Goal: Task Accomplishment & Management: Complete application form

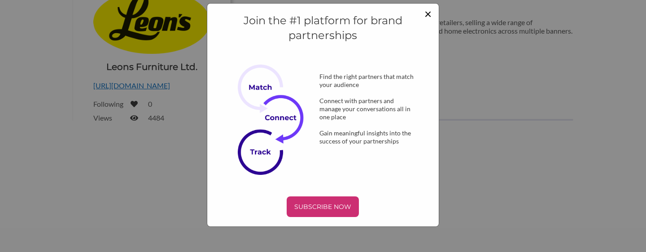
click at [425, 15] on span "×" at bounding box center [427, 13] width 7 height 15
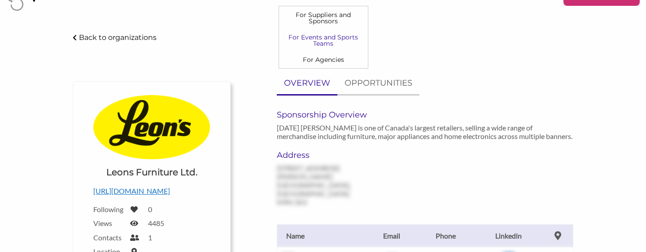
scroll to position [24, 0]
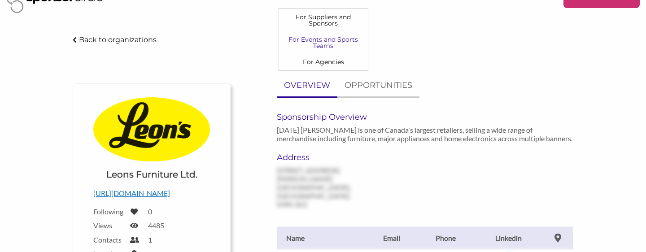
click at [282, 54] on link "For Events and Sports Teams" at bounding box center [323, 42] width 89 height 22
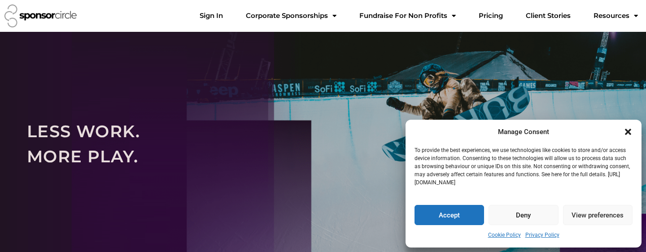
click at [517, 213] on button "Deny" at bounding box center [522, 215] width 69 height 20
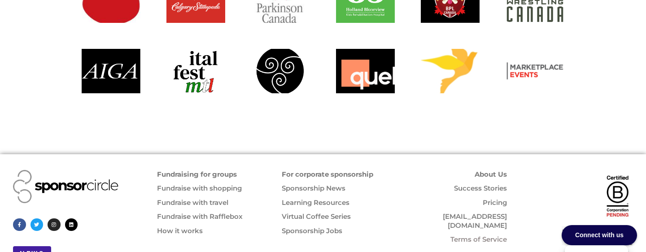
scroll to position [1120, 0]
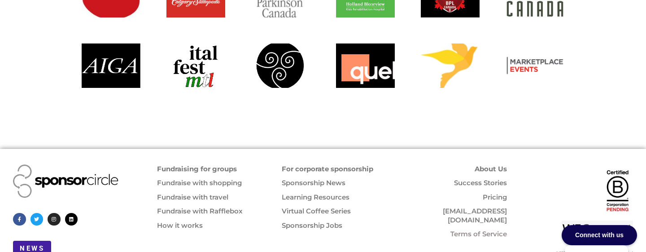
click at [339, 165] on link "For corporate sponsorship" at bounding box center [327, 169] width 91 height 9
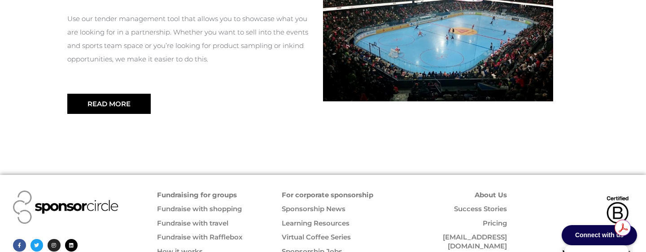
scroll to position [1109, 0]
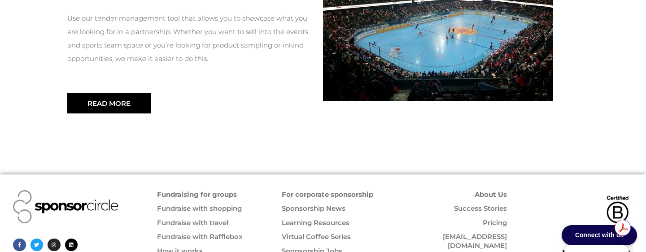
click at [496, 218] on link "Pricing" at bounding box center [494, 222] width 24 height 9
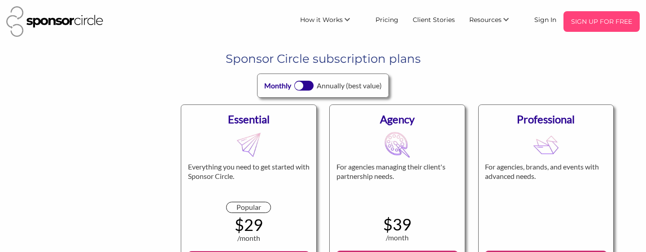
click at [585, 22] on p "SIGN UP FOR FREE" at bounding box center [601, 21] width 69 height 13
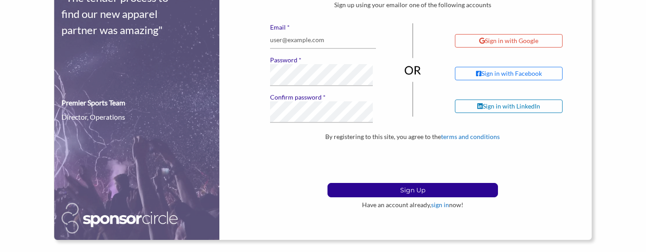
scroll to position [91, 0]
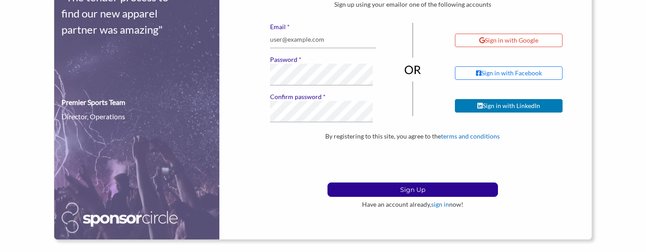
click at [530, 110] on div "Sign in with LinkedIn" at bounding box center [508, 106] width 63 height 8
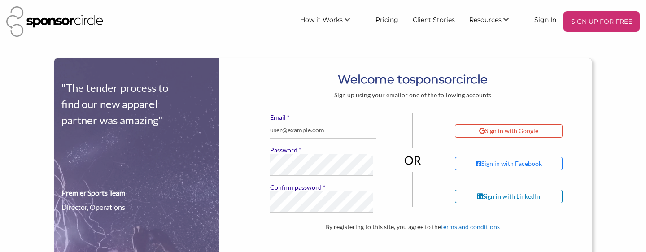
scroll to position [91, 0]
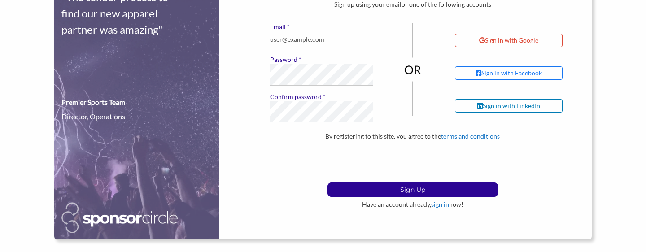
click at [295, 48] on input "* Email" at bounding box center [323, 39] width 106 height 17
type input "tim@canadaincomedyhall.com"
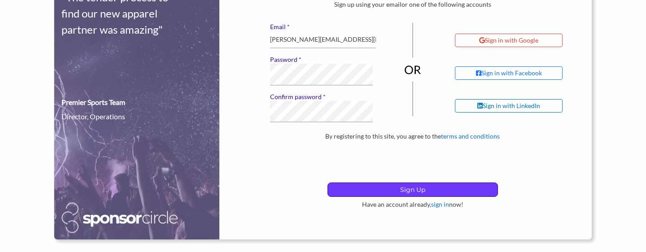
click at [370, 196] on p "Sign Up" at bounding box center [412, 189] width 169 height 13
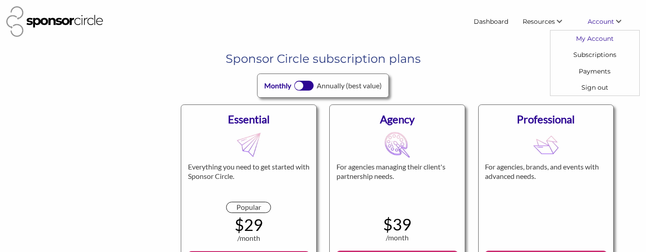
click at [599, 46] on link "My Account" at bounding box center [594, 38] width 89 height 16
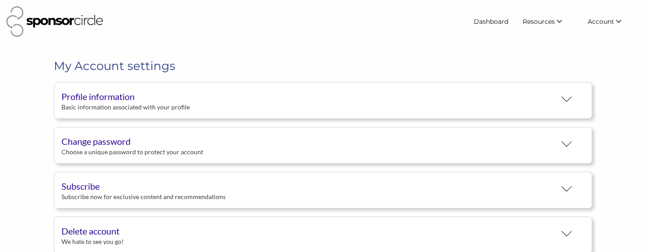
scroll to position [19, 0]
click at [263, 111] on div "Basic information associated with your profile" at bounding box center [308, 107] width 494 height 8
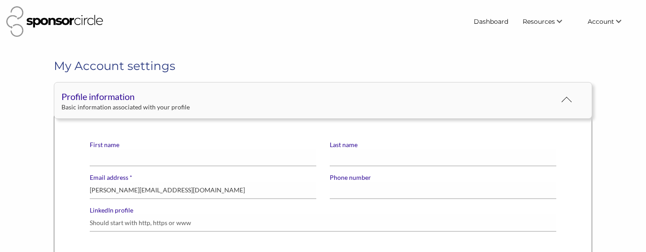
scroll to position [0, 0]
click at [167, 166] on input "First name" at bounding box center [203, 157] width 226 height 17
type input "Tim"
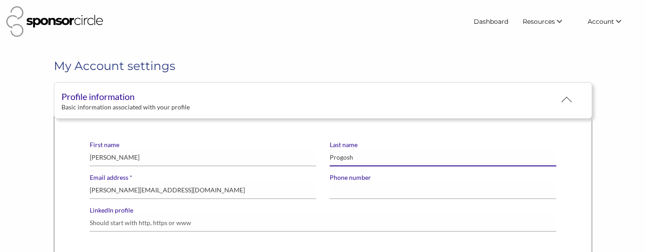
type input "Progosh"
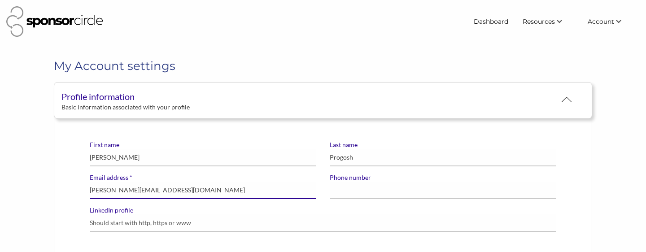
click at [135, 199] on input "tim@canadaincomedyhall.com" at bounding box center [203, 190] width 226 height 17
type input "[PERSON_NAME][EMAIL_ADDRESS][DOMAIN_NAME]"
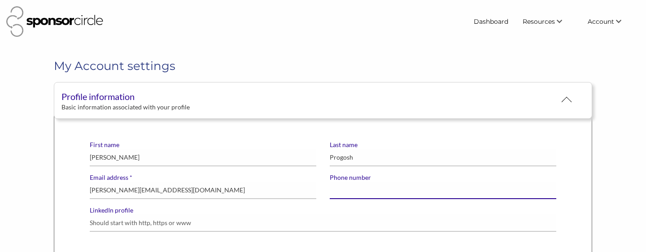
click at [355, 199] on input "Phone number" at bounding box center [443, 190] width 226 height 17
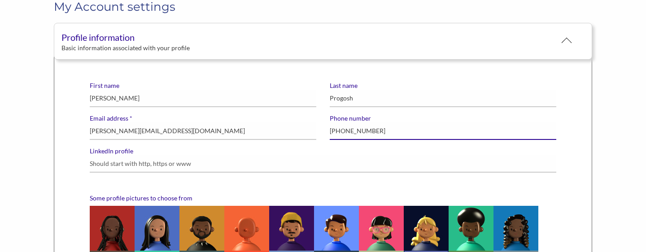
scroll to position [63, 0]
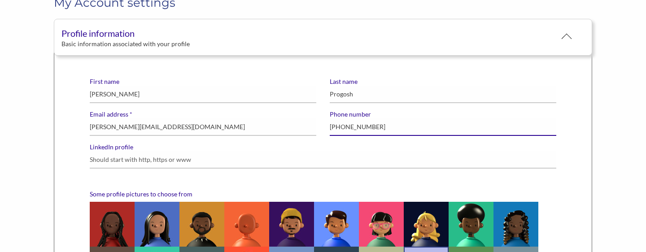
type input "[PHONE_NUMBER]"
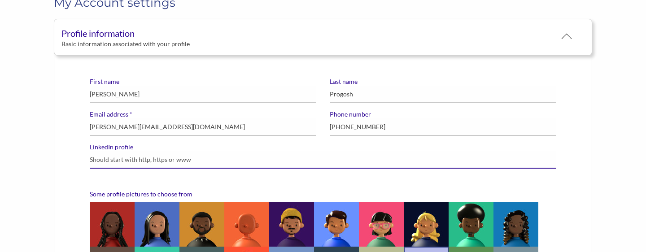
click at [144, 169] on input "LinkedIn profile" at bounding box center [323, 159] width 466 height 17
click at [153, 169] on input "LinkedIn profile" at bounding box center [323, 159] width 466 height 17
paste input "[URL][DOMAIN_NAME]"
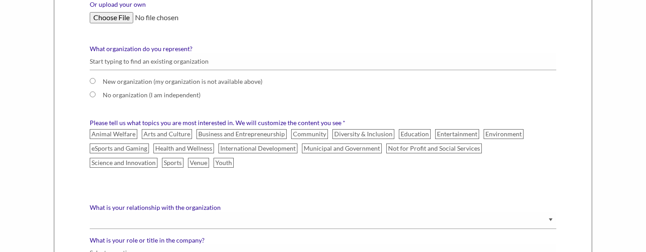
scroll to position [405, 0]
type input "[URL][DOMAIN_NAME]"
click at [130, 24] on input "Or upload your own" at bounding box center [323, 18] width 466 height 11
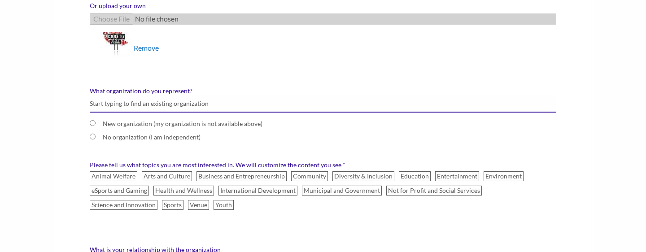
click at [152, 113] on input "What organization do you represent?" at bounding box center [323, 103] width 466 height 17
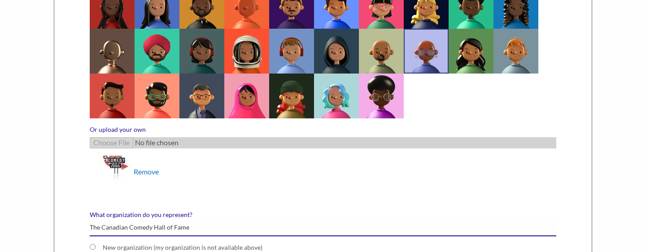
scroll to position [276, 0]
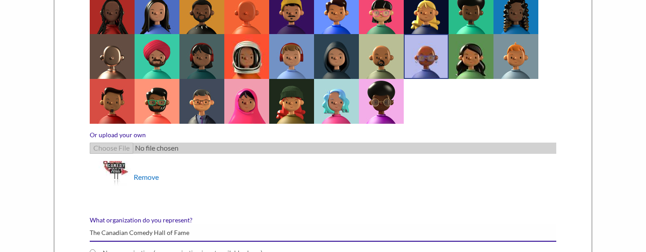
type input "The Canadian Comedy Hall of Fame"
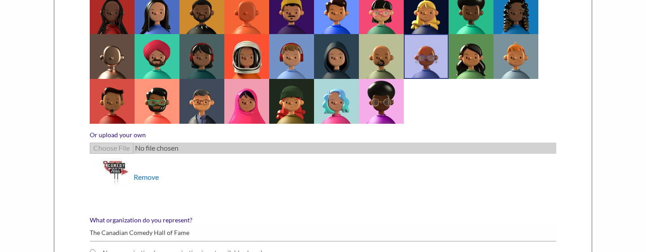
click at [196, 195] on li "Remove" at bounding box center [327, 178] width 457 height 34
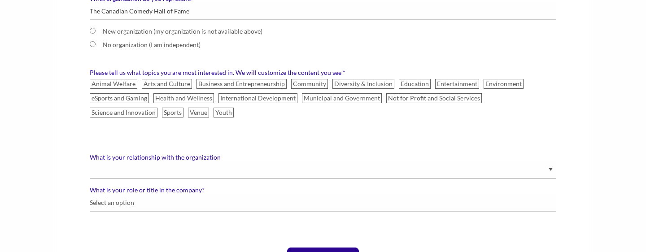
scroll to position [498, 0]
click at [95, 33] on input "New organization (my organization is not available above)" at bounding box center [93, 30] width 6 height 6
radio input "true"
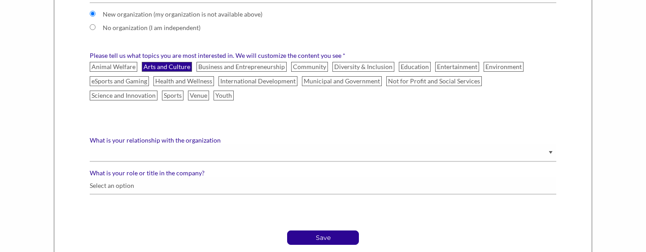
scroll to position [515, 0]
click at [191, 71] on label "Arts and Culture" at bounding box center [167, 66] width 50 height 10
click at [0, 0] on input "Arts and Culture" at bounding box center [0, 0] width 0 height 0
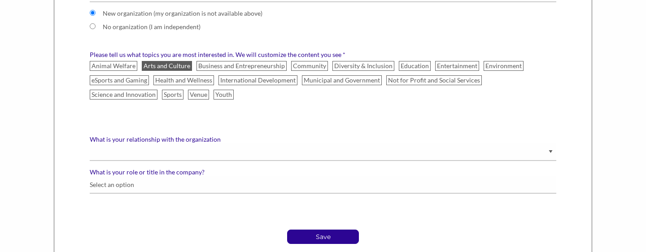
scroll to position [529, 0]
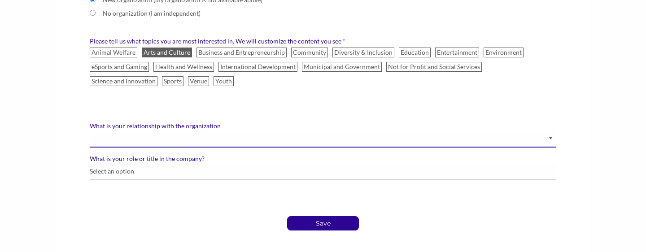
click at [157, 148] on select "Staff Volunteer" at bounding box center [323, 138] width 466 height 17
select select "Staff"
click at [98, 148] on select "Staff Volunteer" at bounding box center [323, 138] width 466 height 17
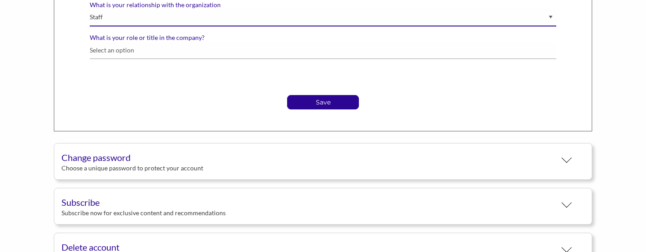
scroll to position [652, 0]
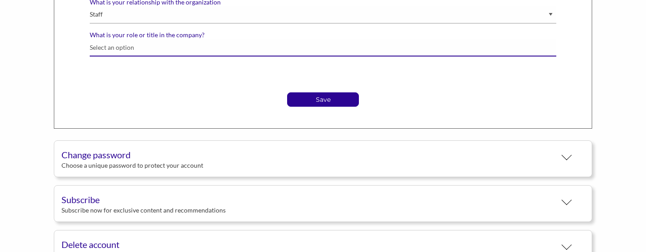
click at [174, 56] on input "What is your role or title in the company?" at bounding box center [323, 47] width 466 height 17
click at [135, 56] on input "What is your role or title in the company?" at bounding box center [323, 47] width 466 height 17
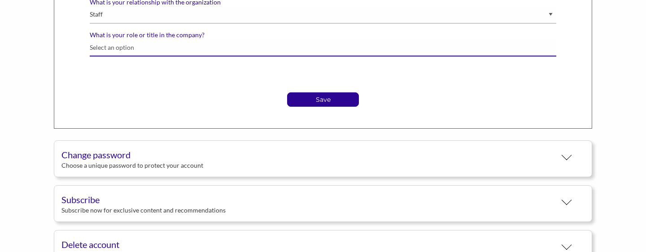
click at [171, 56] on input "What is your role or title in the company?" at bounding box center [323, 47] width 466 height 17
type input "Founder"
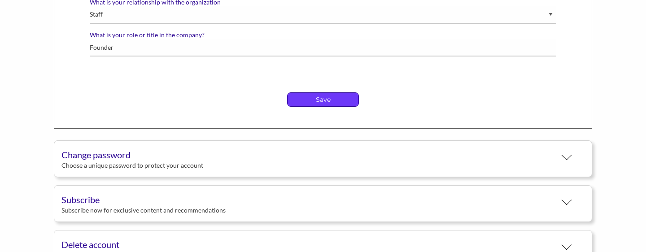
click at [322, 106] on p "Save" at bounding box center [322, 99] width 71 height 13
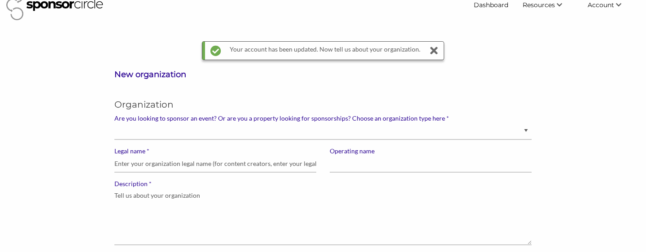
scroll to position [18, 0]
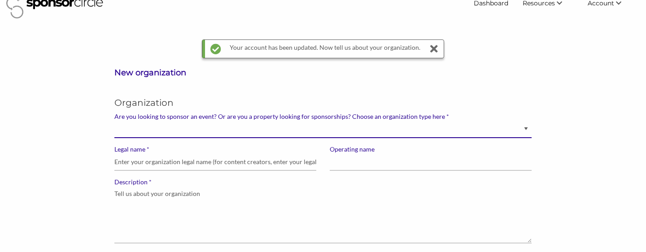
click at [497, 138] on select "Brand manager looking to sell to or sponsor events and sports teams Event organ…" at bounding box center [322, 129] width 417 height 17
select select "Property"
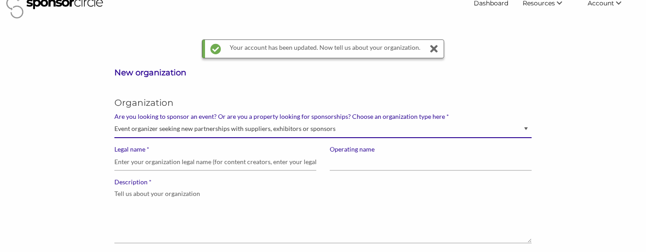
click at [116, 138] on select "Brand manager looking to sell to or sponsor events and sports teams Event organ…" at bounding box center [322, 129] width 417 height 17
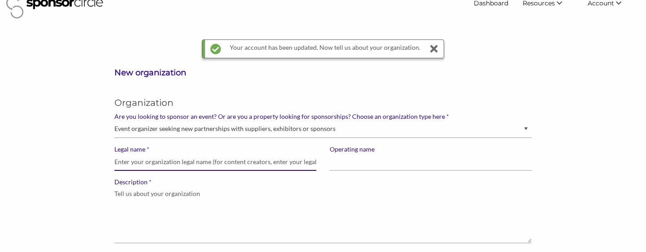
click at [284, 171] on input "* Legal name" at bounding box center [215, 161] width 202 height 17
type input "The Canadian Comedy Hall of Fame"
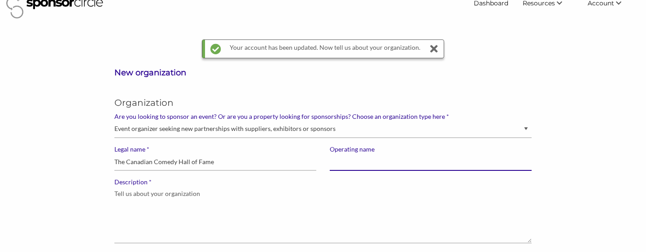
click at [369, 171] on input "Operating name" at bounding box center [431, 161] width 202 height 17
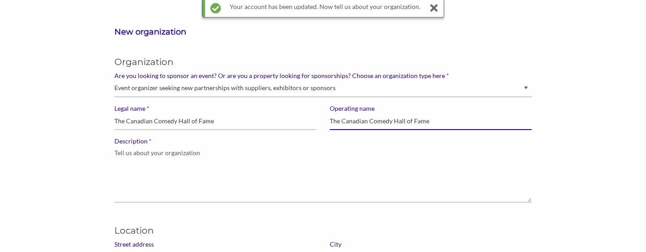
scroll to position [64, 0]
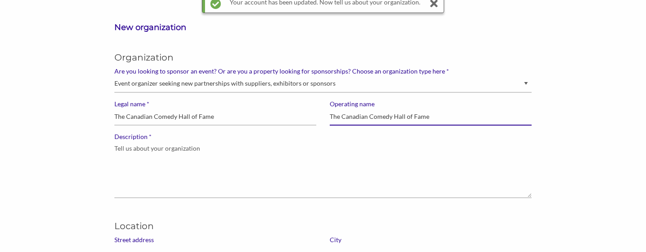
type input "The Canadian Comedy Hall of Fame"
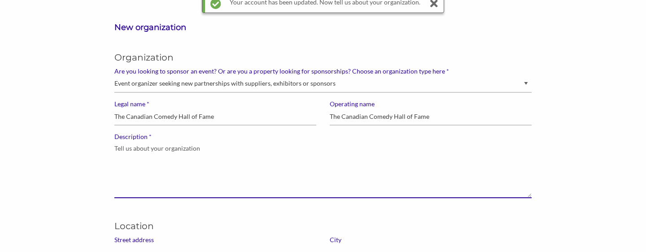
click at [149, 185] on textarea "* Description" at bounding box center [322, 169] width 417 height 57
click at [233, 185] on textarea "to recognize, celebrate and preserve Canadan Achievments" at bounding box center [322, 169] width 417 height 57
click at [286, 183] on textarea "to recognize, celebrate and preserve Canadian Achievments" at bounding box center [322, 169] width 417 height 57
click at [259, 185] on textarea "to recognize, celebrate and preserve Canadian Achievments" at bounding box center [322, 169] width 417 height 57
click at [294, 182] on textarea "to recognize, celebrate and preserve Canadian Acheivments" at bounding box center [322, 169] width 417 height 57
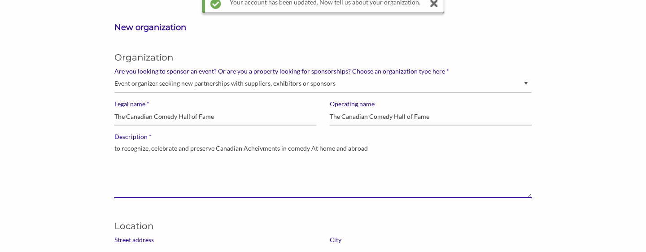
click at [313, 184] on textarea "to recognize, celebrate and preserve Canadian Acheivments in comedy At home and…" at bounding box center [322, 169] width 417 height 57
click at [248, 185] on textarea "to recognize, celebrate and preserve Canadian Acheivments in comedy at home and…" at bounding box center [322, 169] width 417 height 57
click at [278, 191] on textarea "to recognize, celebrate and preserve Canadian acheivments in comedy at home and…" at bounding box center [322, 169] width 417 height 57
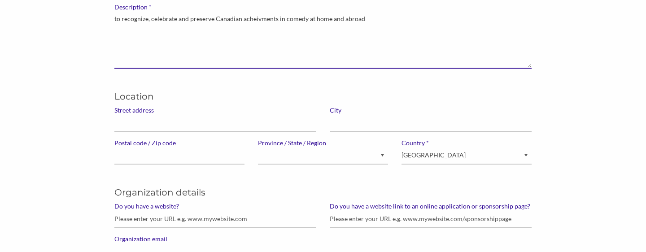
scroll to position [194, 0]
type textarea "to recognize, celebrate and preserve Canadian acheivments in comedy at home and…"
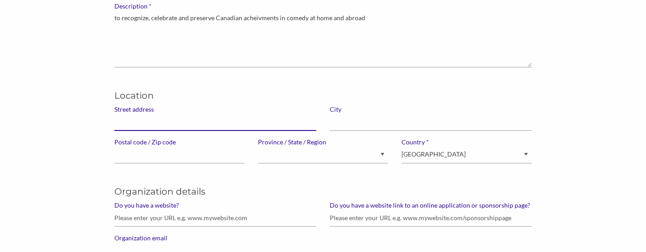
click at [151, 131] on input "Street address" at bounding box center [215, 121] width 202 height 17
type input "202 Flora Street"
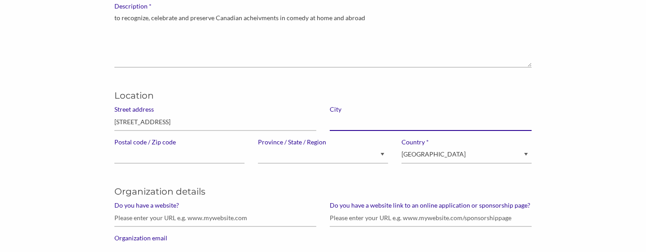
click at [344, 131] on input "text" at bounding box center [431, 121] width 202 height 17
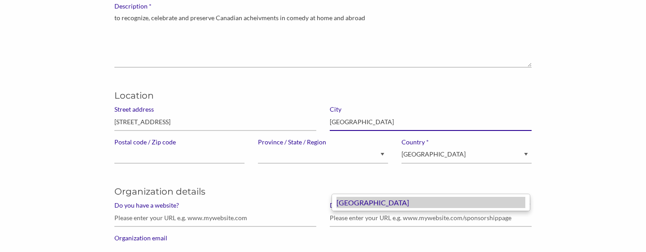
click at [360, 202] on div "Ottawa" at bounding box center [430, 203] width 189 height 12
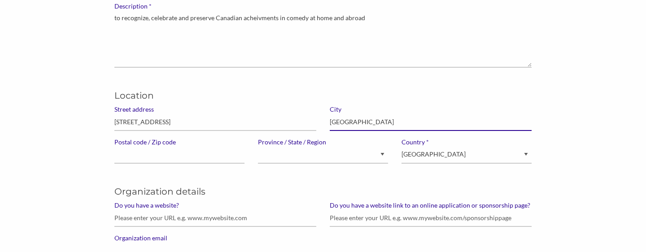
type input "Ottawa"
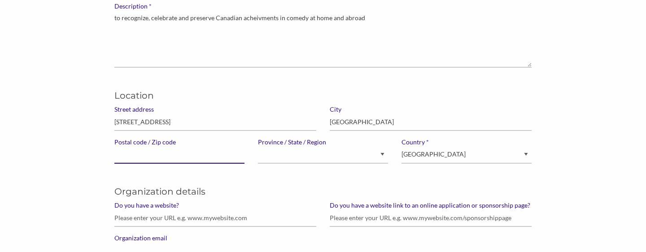
click at [156, 164] on input "Postal code / Zip code" at bounding box center [179, 154] width 130 height 17
click at [122, 164] on input "KiR 5R7" at bounding box center [179, 154] width 130 height 17
type input "K1R 5R7"
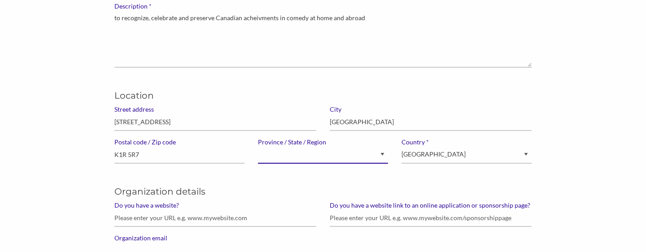
click at [381, 164] on select "Alberta British Columbia Manitoba New Brunswick Newfoundland and Labrador North…" at bounding box center [323, 154] width 130 height 17
select select "Ontario"
click at [259, 164] on select "Alberta British Columbia Manitoba New Brunswick Newfoundland and Labrador North…" at bounding box center [323, 154] width 130 height 17
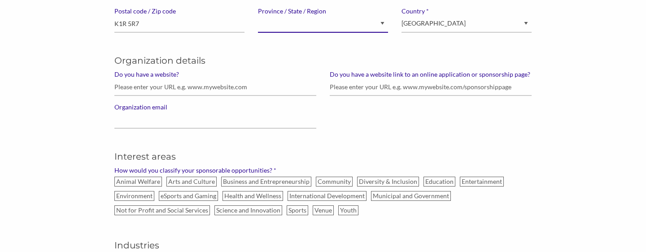
scroll to position [333, 0]
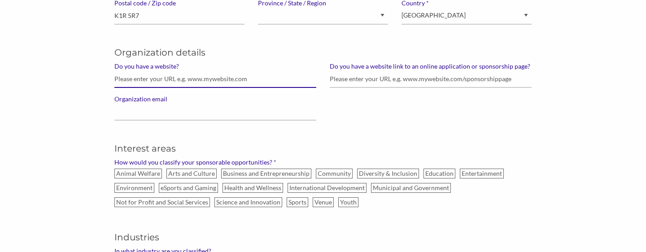
click at [208, 88] on input "Do you have a website?" at bounding box center [215, 78] width 202 height 17
paste input "https://canadiancomedyhall.com/"
type input "https://canadiancomedyhall.com/"
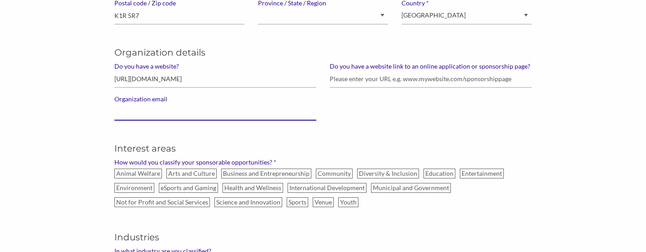
click at [157, 121] on input "Organization email" at bounding box center [215, 111] width 202 height 17
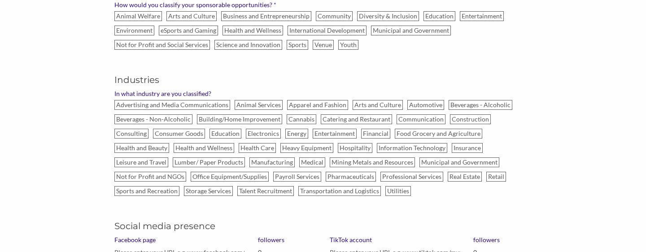
scroll to position [491, 0]
type input "info@canadiancomedyhall.com"
click at [192, 20] on label "Arts and Culture" at bounding box center [191, 15] width 50 height 10
click at [0, 0] on input "Arts and Culture" at bounding box center [0, 0] width 0 height 0
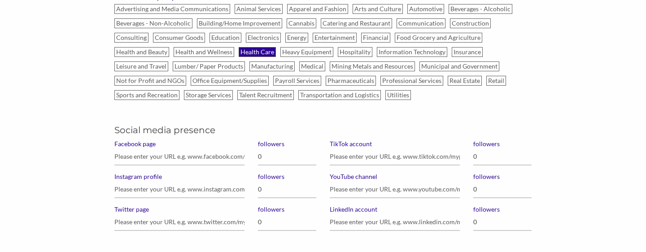
scroll to position [587, 0]
click at [382, 13] on label "Arts and Culture" at bounding box center [377, 9] width 50 height 10
click at [0, 0] on input "Arts and Culture" at bounding box center [0, 0] width 0 height 0
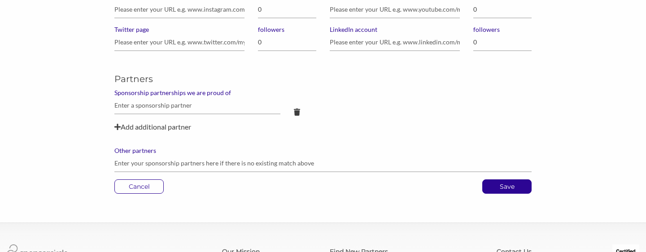
scroll to position [768, 0]
paste input "https://www.facebook.com/search/top?q=canadian%20comedy%20hall%20of%20fame"
type input "https://www.facebook.com/search/top?q=canadian%20comedy%20hall%20of%20fame"
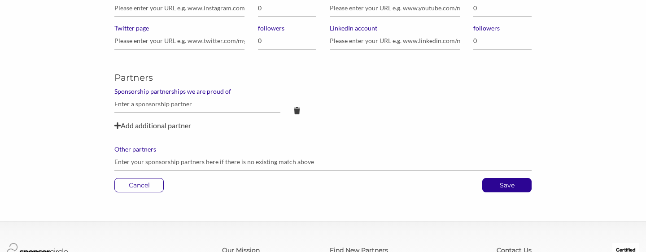
scroll to position [0, 0]
type input "0"
type input "1,100"
click at [345, 32] on label "LinkedIn account" at bounding box center [395, 28] width 130 height 8
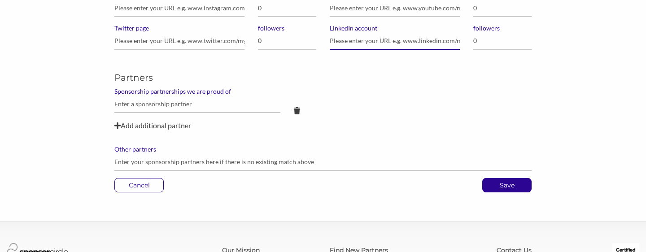
click at [345, 50] on input "LinkedIn account" at bounding box center [395, 40] width 130 height 17
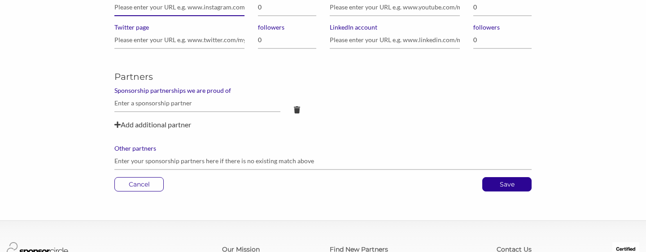
click at [191, 16] on input "Instagram profile" at bounding box center [179, 7] width 130 height 17
paste input "[URL][DOMAIN_NAME]"
type input "[URL][DOMAIN_NAME]"
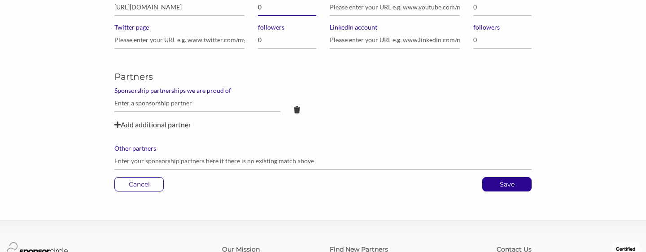
click at [268, 16] on input "0" at bounding box center [287, 7] width 58 height 17
type input "626"
click at [120, 16] on input "[URL][DOMAIN_NAME]" at bounding box center [179, 7] width 130 height 17
drag, startPoint x: 116, startPoint y: 133, endPoint x: 248, endPoint y: 134, distance: 132.3
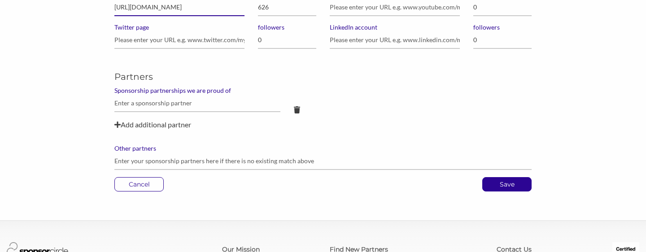
click at [248, 56] on div "Facebook page https://www.facebook.com/search/top?q=canadian%20comedy%20hall%20…" at bounding box center [179, 7] width 143 height 98
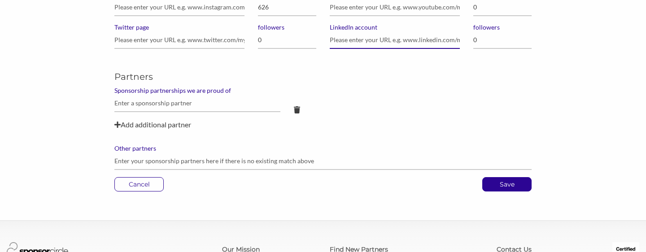
click at [350, 49] on input "LinkedIn account" at bounding box center [395, 39] width 130 height 17
paste input "[URL][DOMAIN_NAME]"
type input "[URL][DOMAIN_NAME]"
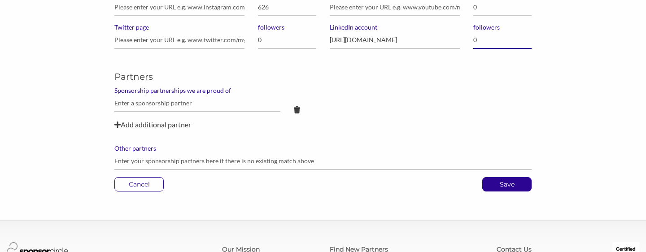
scroll to position [0, 0]
click at [484, 49] on input "0" at bounding box center [502, 39] width 58 height 17
type input "626"
click at [384, 16] on input "YouTube channel" at bounding box center [395, 7] width 130 height 17
paste input "https://www.youtube.com/results?search_query=canadian+comedy+hall+of+fame"
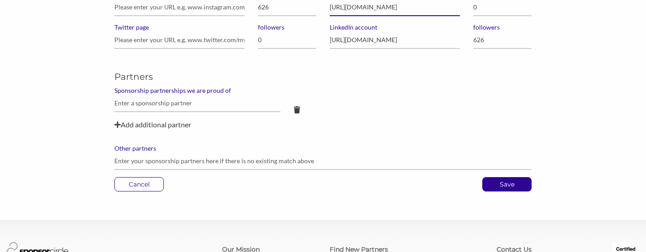
scroll to position [0, 98]
type input "https://www.youtube.com/results?search_query=canadian+comedy+hall+of+fame"
click at [491, 16] on input "0" at bounding box center [502, 7] width 58 height 17
type input "97"
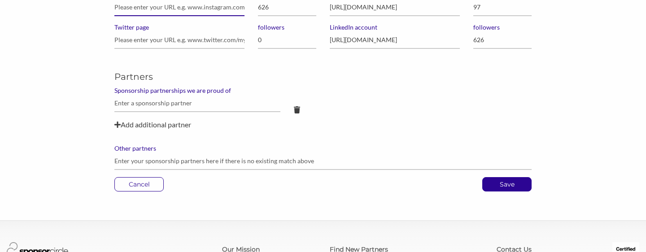
click at [165, 16] on input "Instagram profile" at bounding box center [179, 7] width 130 height 17
paste input "https://www.instagram.com/canadiancomedyhallof/"
type input "https://www.instagram.com/canadiancomedyhallof/"
click at [271, 16] on input "626" at bounding box center [287, 7] width 58 height 17
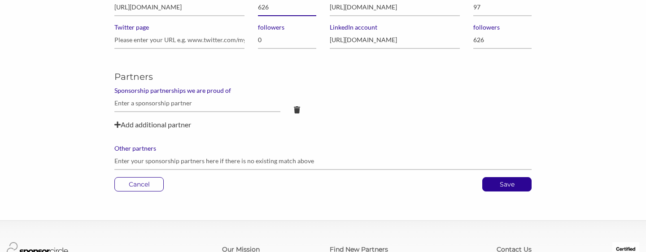
scroll to position [0, 0]
type input "6"
click at [486, 49] on input "626" at bounding box center [502, 39] width 58 height 17
type input "626"
click at [282, 16] on input "followers" at bounding box center [287, 7] width 58 height 17
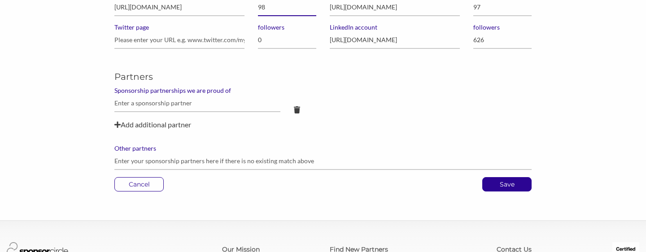
type input "981"
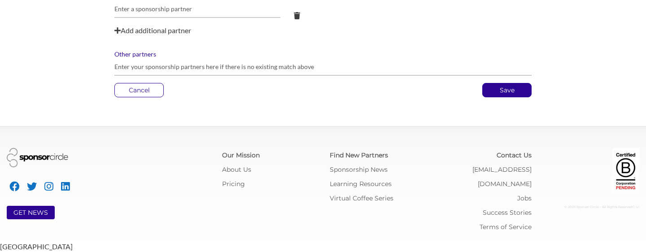
scroll to position [925, 0]
click at [495, 97] on p "Save" at bounding box center [506, 89] width 48 height 13
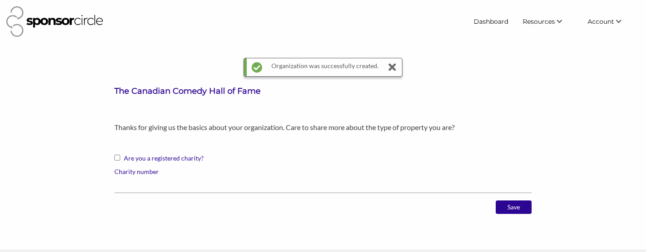
click at [117, 161] on input "Are you a registered charity?" at bounding box center [117, 158] width 6 height 6
checkbox input "true"
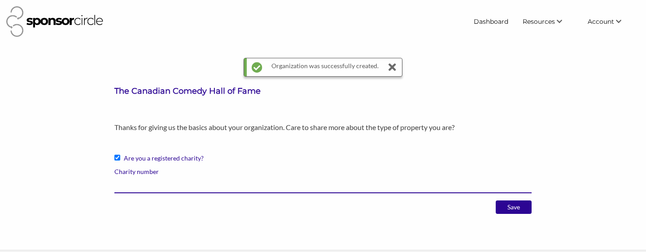
click at [131, 193] on input "Charity number" at bounding box center [322, 184] width 417 height 17
paste input "7711025480001"
click at [149, 193] on input "7711025480001" at bounding box center [322, 184] width 417 height 17
type input "7711025480001"
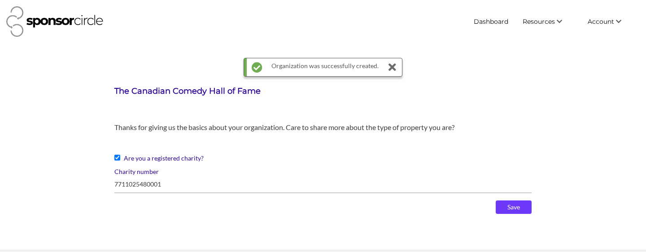
click at [495, 214] on input "Save" at bounding box center [513, 206] width 36 height 13
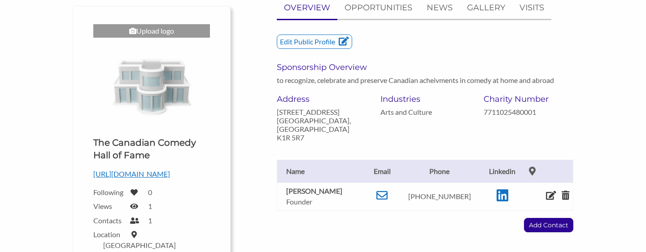
scroll to position [132, 0]
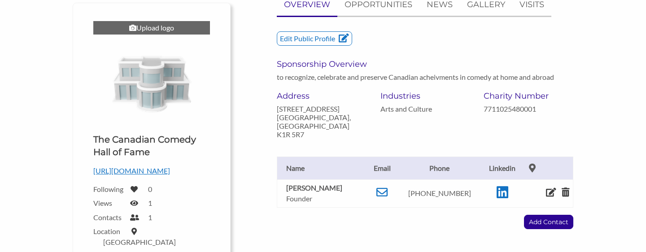
click at [156, 35] on div "Upload logo" at bounding box center [151, 27] width 117 height 13
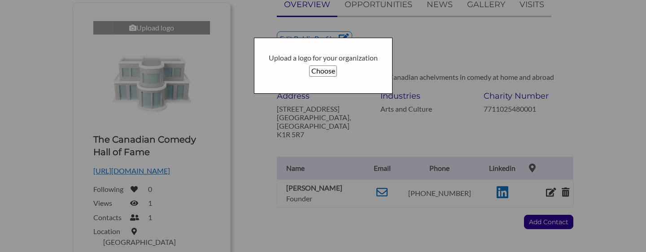
click at [317, 74] on button "Choose" at bounding box center [322, 70] width 27 height 11
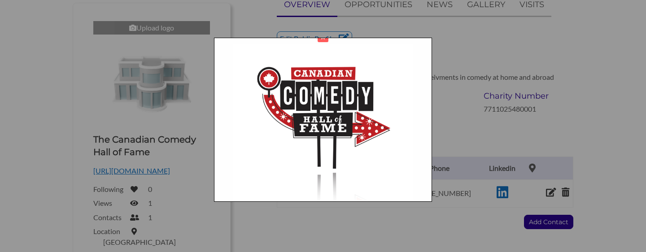
scroll to position [70, 0]
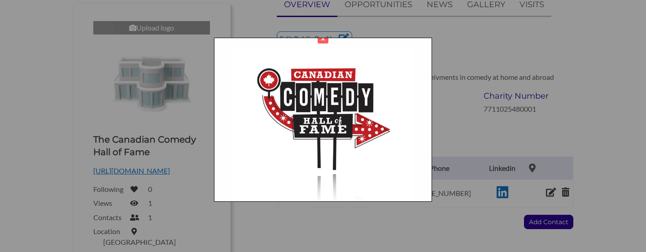
click at [399, 174] on img at bounding box center [322, 162] width 179 height 232
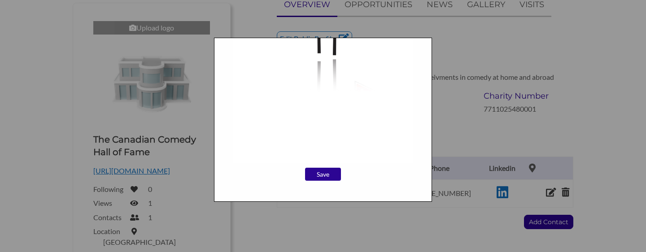
scroll to position [188, 0]
click at [323, 173] on input "Save" at bounding box center [323, 172] width 36 height 13
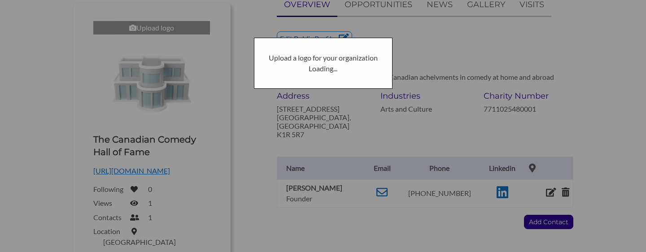
scroll to position [0, 0]
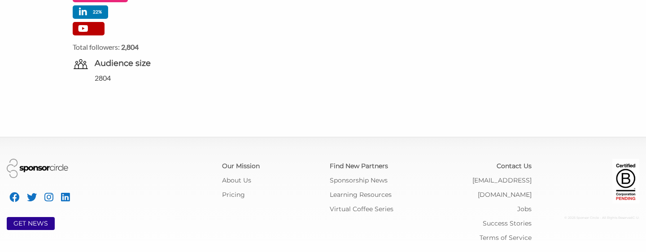
scroll to position [566, 0]
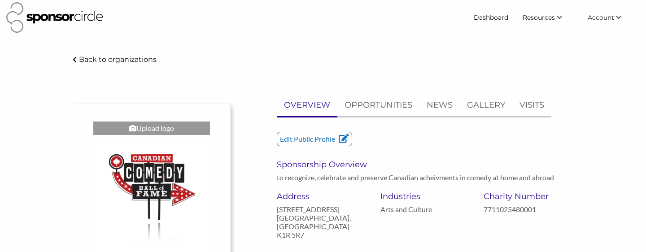
scroll to position [2, 0]
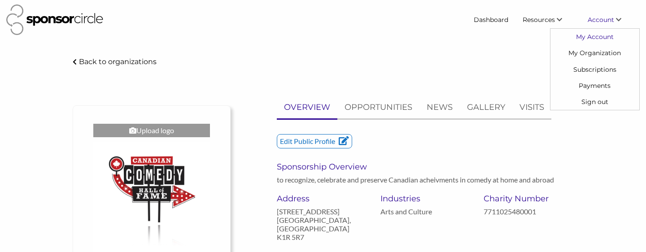
click at [592, 43] on link "My Account" at bounding box center [594, 37] width 89 height 16
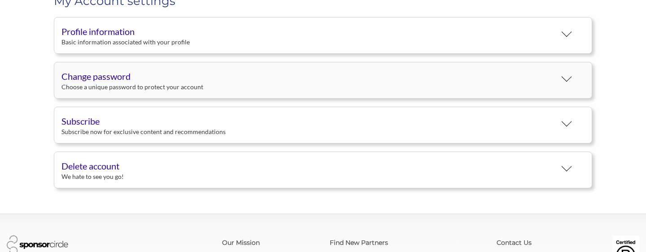
scroll to position [65, 0]
click at [438, 53] on button "Profile information Basic information associated with your profile" at bounding box center [323, 35] width 538 height 37
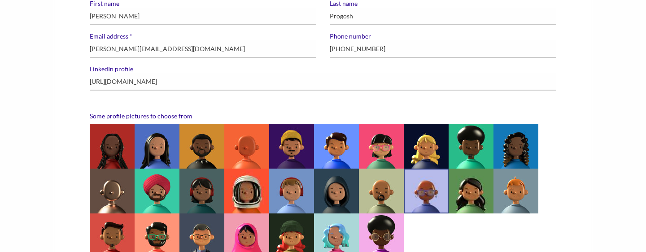
scroll to position [0, 0]
